Goal: Find specific page/section: Find specific page/section

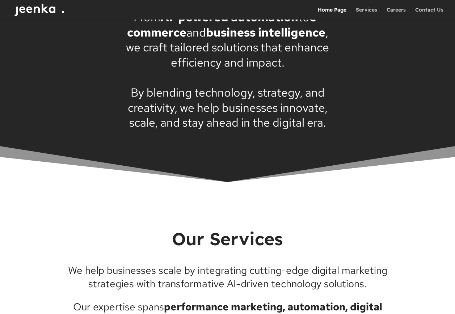
scroll to position [723, 0]
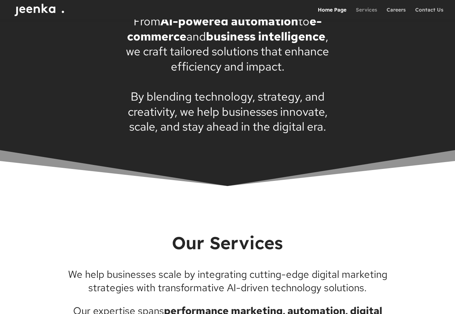
click at [358, 9] on link "Services" at bounding box center [366, 13] width 21 height 12
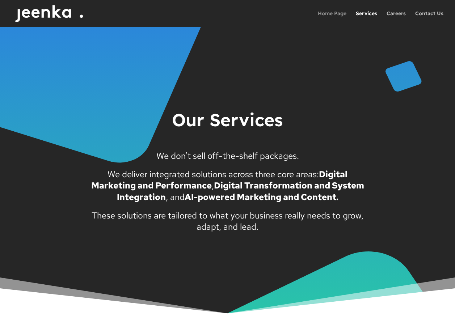
click at [341, 17] on link "Home Page" at bounding box center [332, 19] width 29 height 16
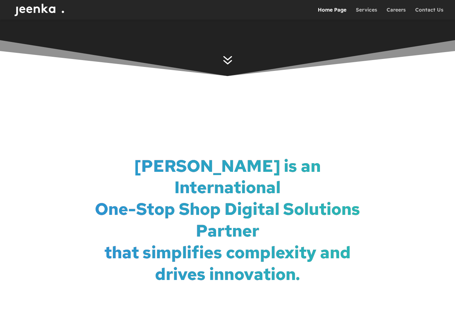
scroll to position [235, 0]
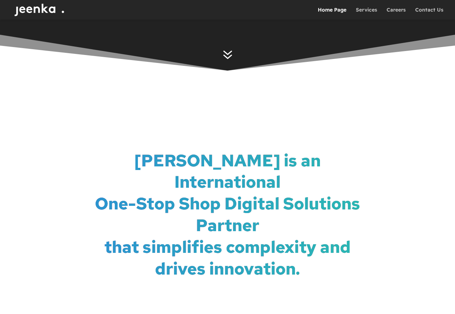
drag, startPoint x: 434, startPoint y: 8, endPoint x: 432, endPoint y: 23, distance: 15.0
click at [434, 8] on link "Contact Us" at bounding box center [429, 13] width 28 height 12
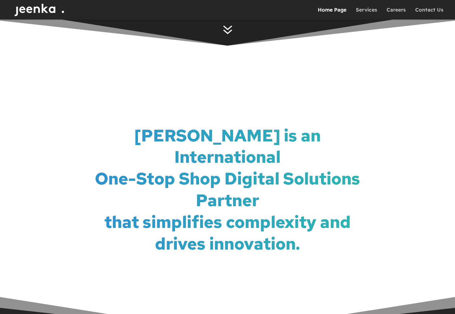
scroll to position [189, 0]
